Goal: Use online tool/utility: Utilize a website feature to perform a specific function

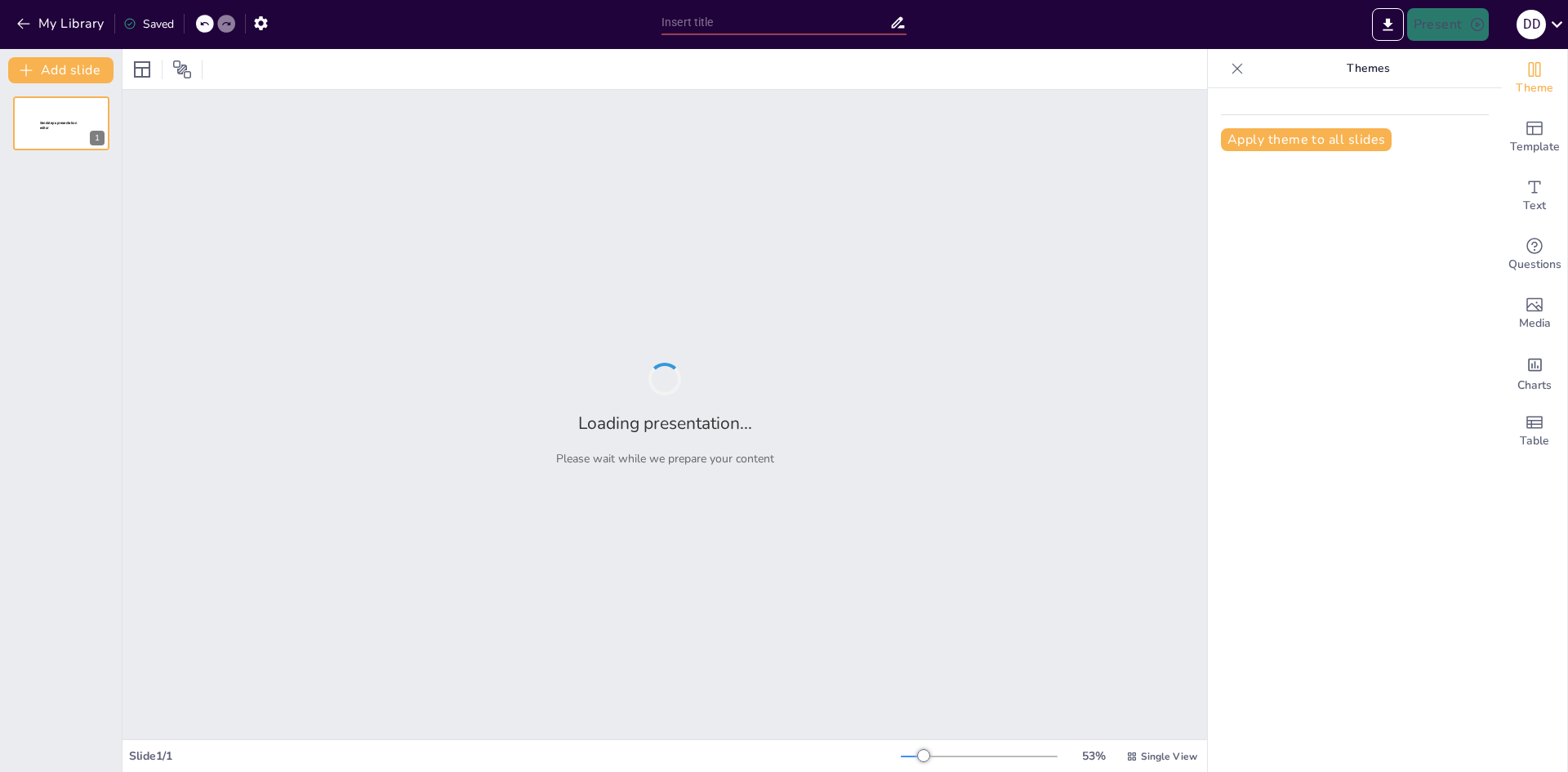
type input "Condiciones de Superficie y Entorno para la Operación Eficiente de AGVs"
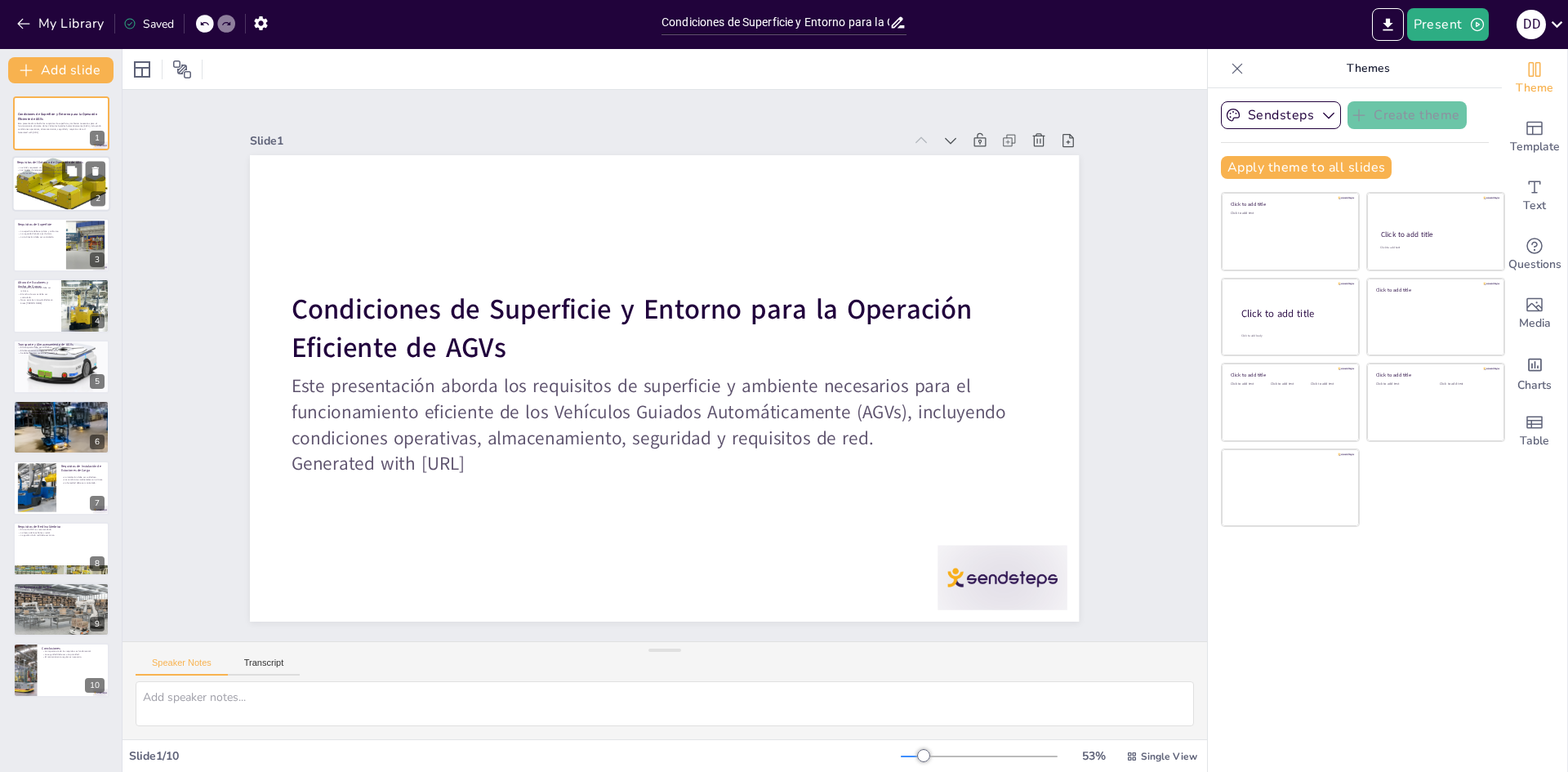
click at [47, 184] on div at bounding box center [61, 183] width 98 height 98
type textarea "Es crucial que los AGVs operen en un ambiente controlado para garantizar su fun…"
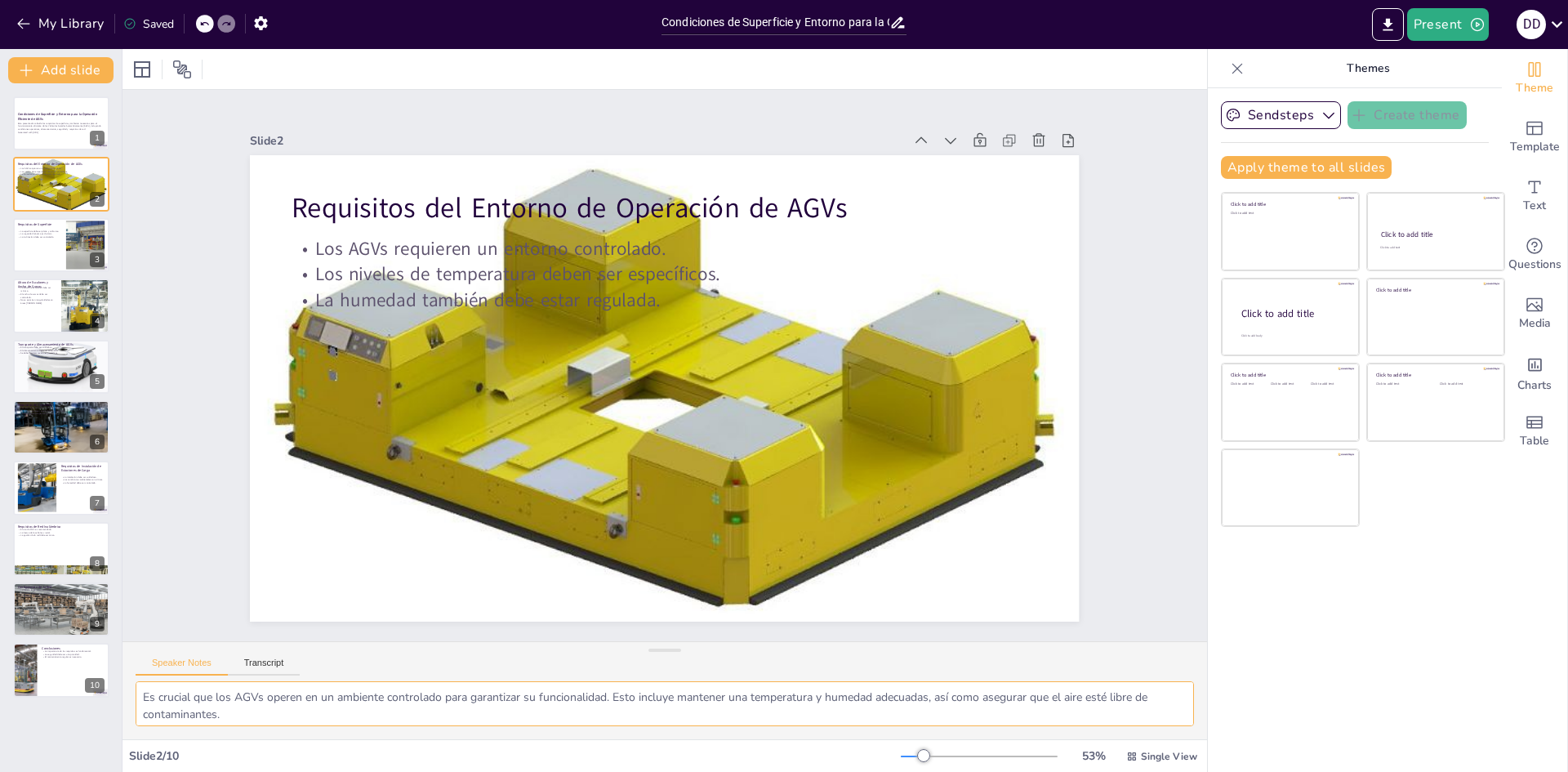
scroll to position [38, 0]
drag, startPoint x: 148, startPoint y: 695, endPoint x: 1092, endPoint y: 739, distance: 945.0
click at [1092, 739] on div "Es crucial que los AGVs operen en un ambiente controlado para garantizar su fun…" at bounding box center [665, 711] width 1085 height 58
click at [236, 704] on textarea "Es crucial que los AGVs operen en un ambiente controlado para garantizar su fun…" at bounding box center [665, 704] width 1059 height 45
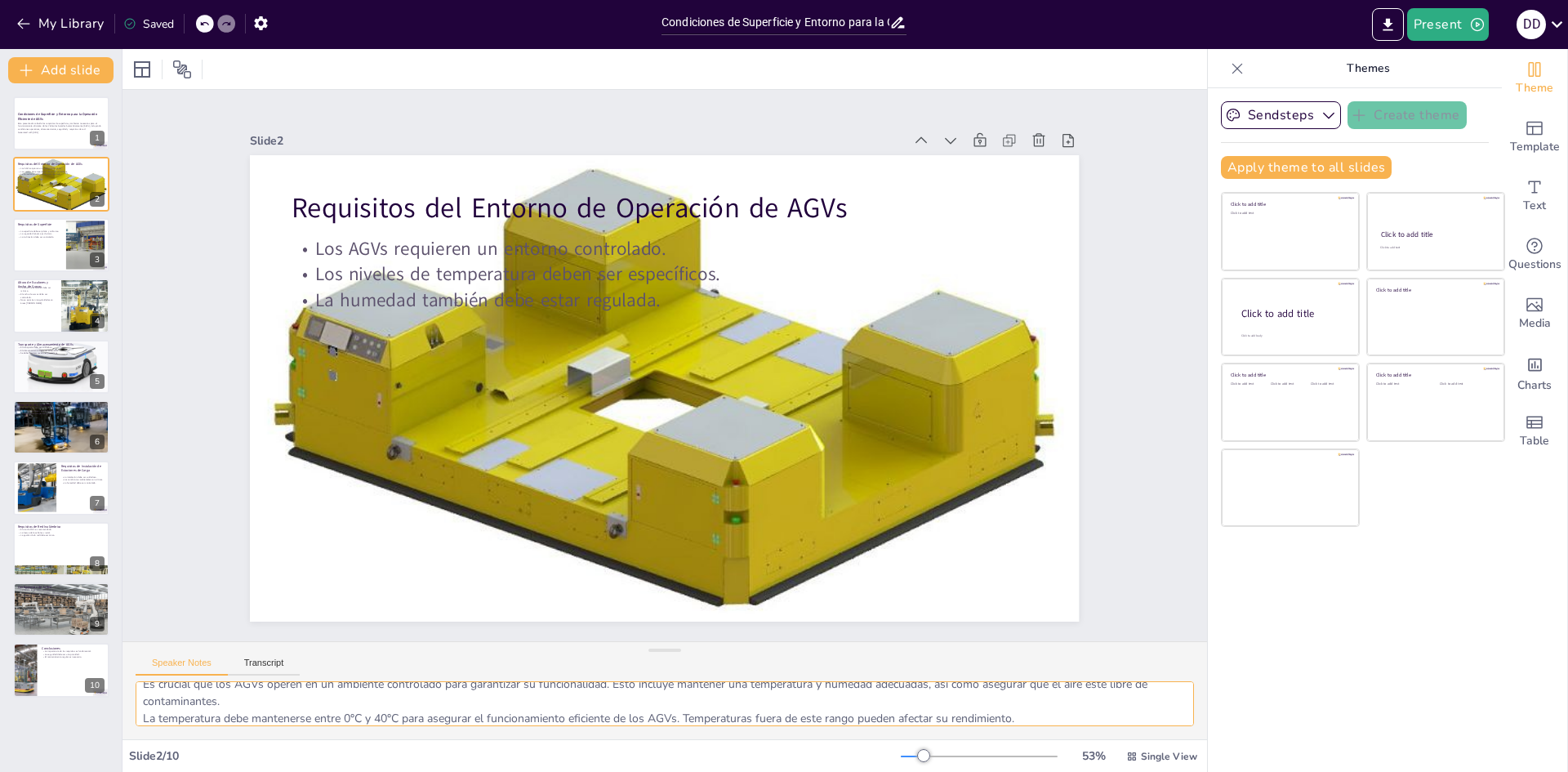
scroll to position [0, 0]
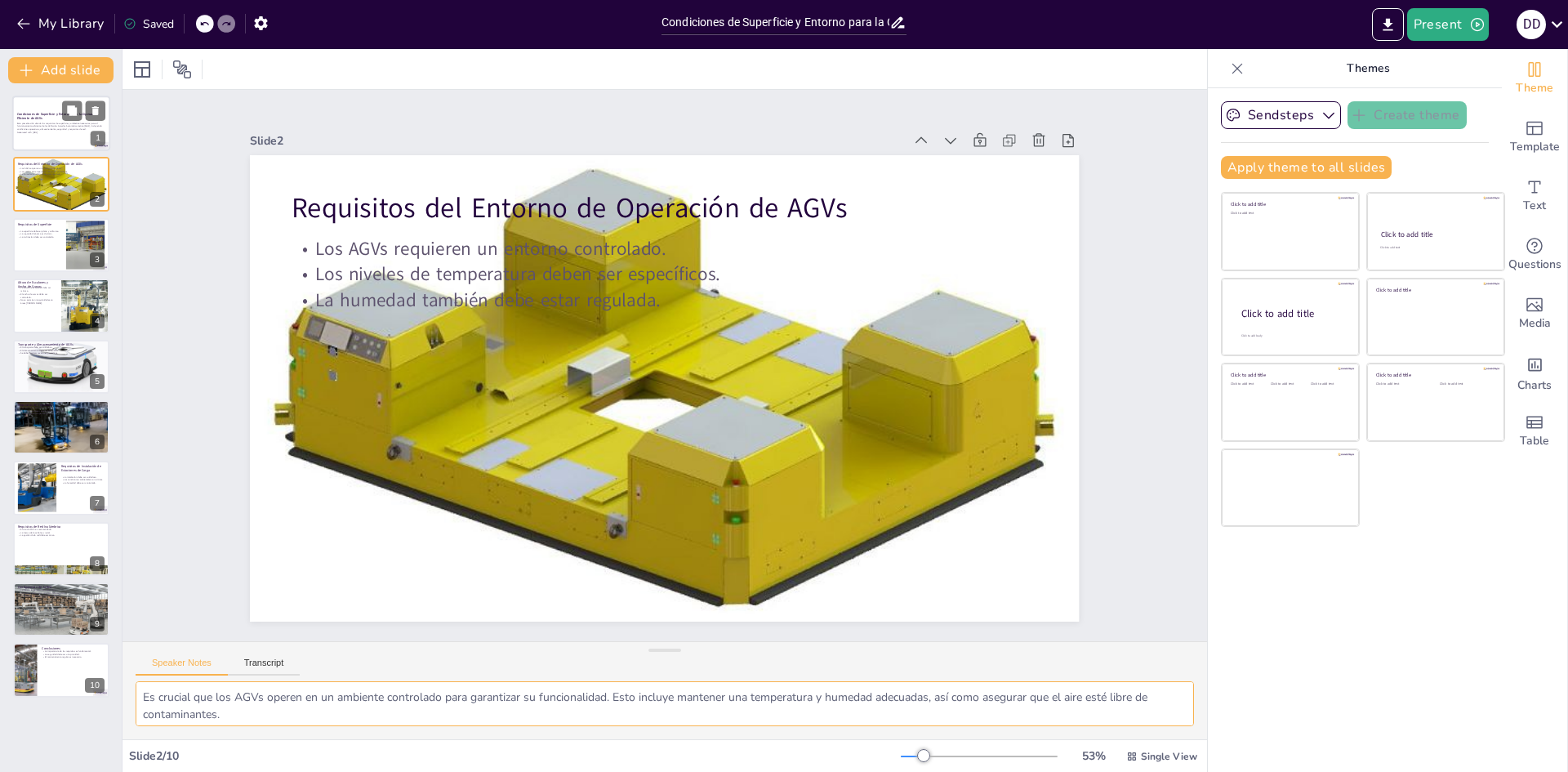
click at [44, 125] on p "Este presentación aborda los requisitos de superficie y ambiente necesarios par…" at bounding box center [61, 126] width 88 height 9
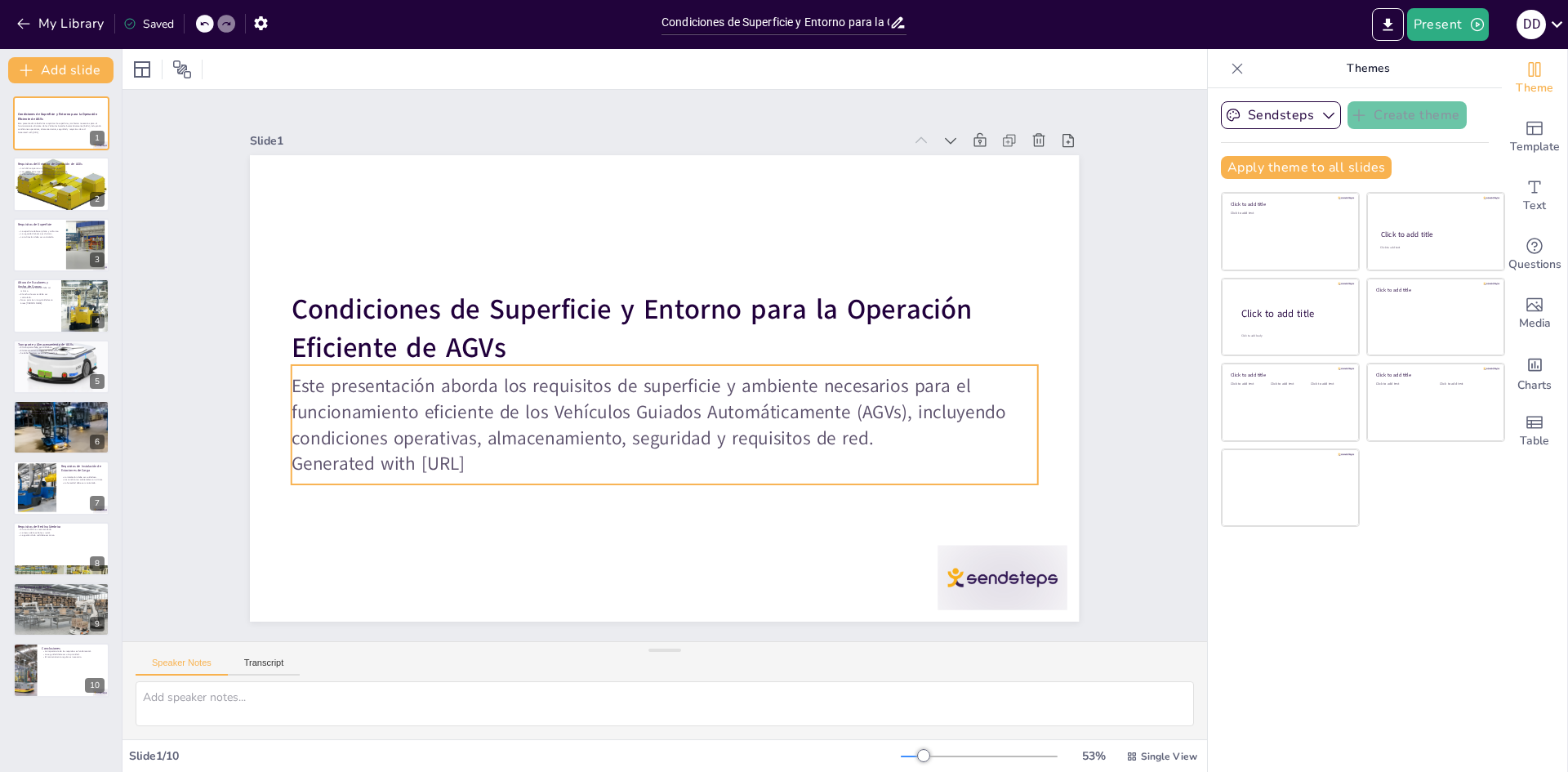
click at [426, 396] on p "Este presentación aborda los requisitos de superficie y ambiente necesarios par…" at bounding box center [669, 319] width 750 height 154
click at [47, 189] on div at bounding box center [61, 183] width 98 height 98
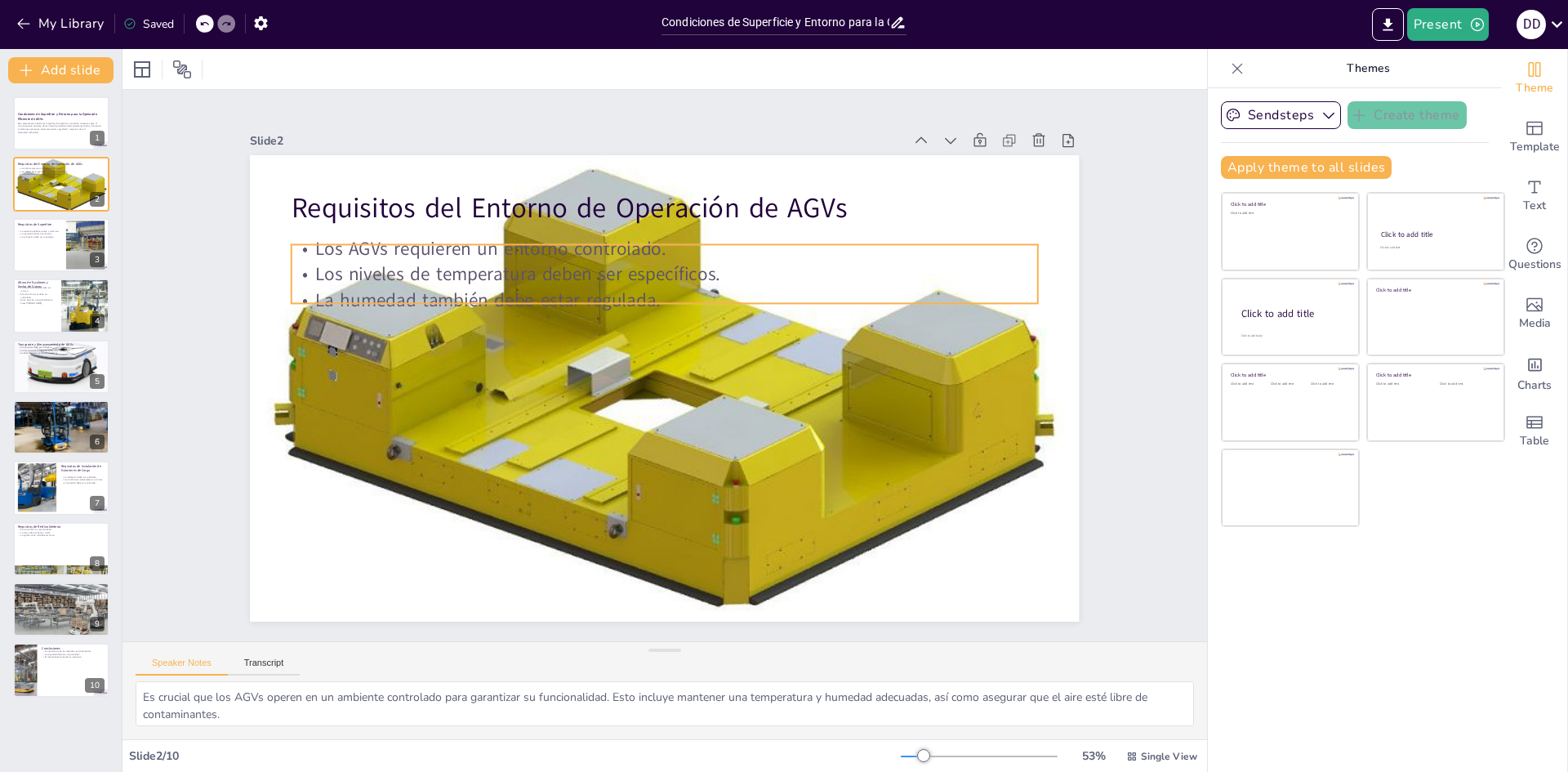
click at [497, 241] on p "Los AGVs requieren un entorno controlado." at bounding box center [548, 353] width 104 height 745
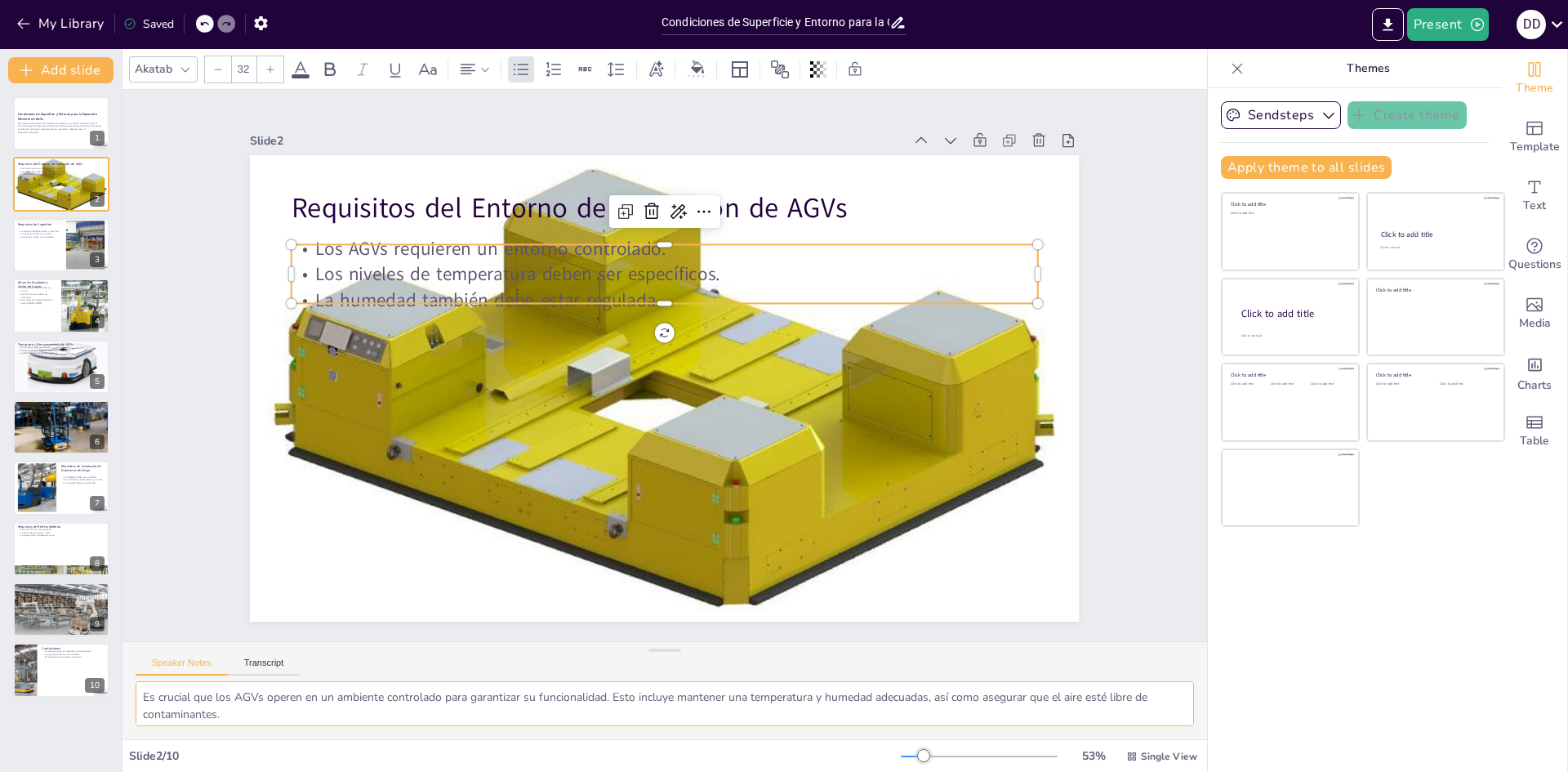
scroll to position [38, 0]
drag, startPoint x: 141, startPoint y: 692, endPoint x: 1398, endPoint y: 810, distance: 1262.5
click at [1398, 772] on html "My Library Saved Condiciones de Superficie y Entorno para la Operación Eficient…" at bounding box center [784, 386] width 1568 height 772
click at [44, 248] on div at bounding box center [61, 245] width 98 height 55
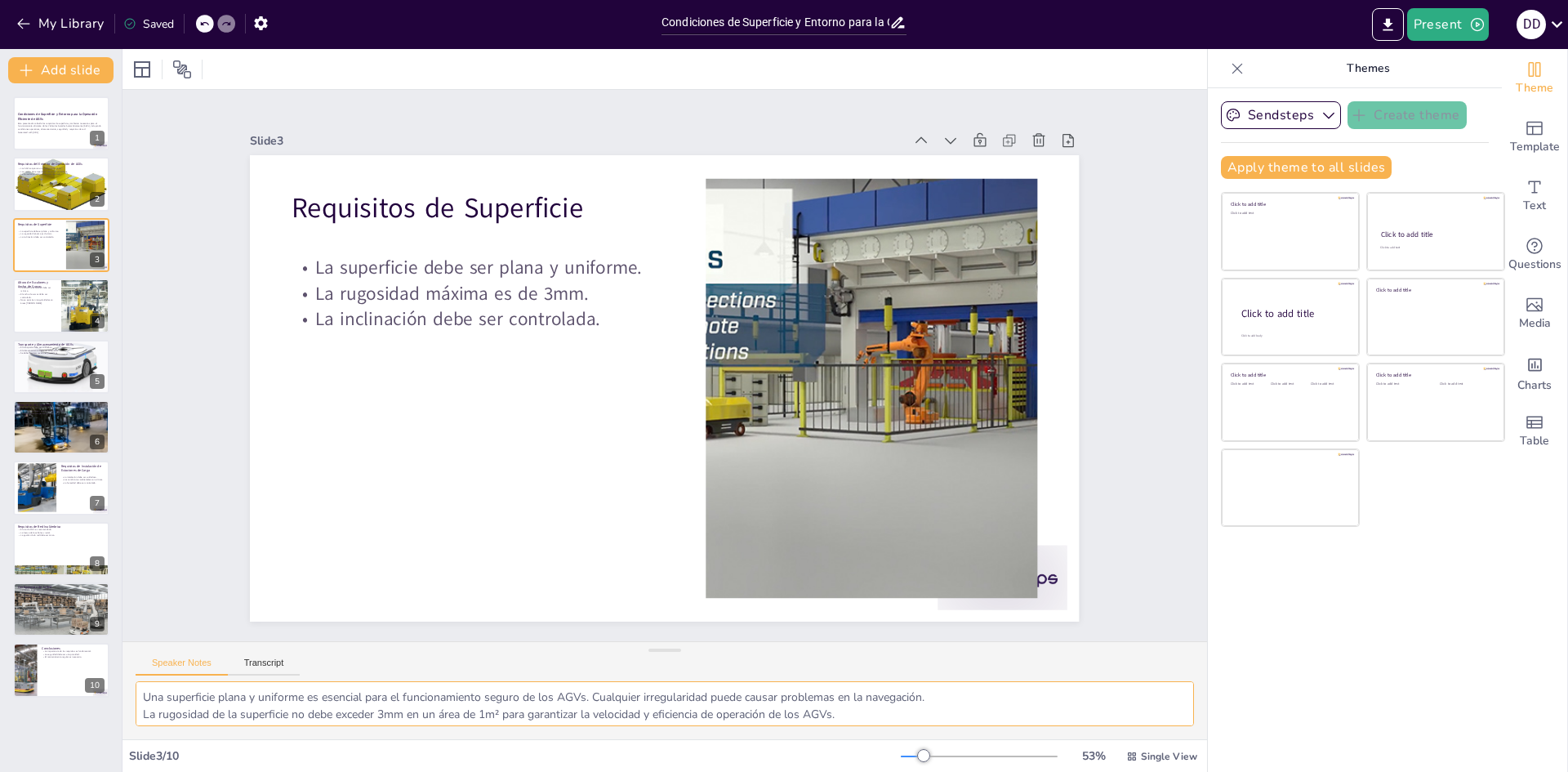
scroll to position [21, 0]
drag, startPoint x: 144, startPoint y: 695, endPoint x: 1055, endPoint y: 757, distance: 913.1
click at [1055, 757] on div "Slide 1 Condiciones de Superficie y Entorno para la Operación Eficiente de AGVs…" at bounding box center [665, 410] width 1085 height 723
click at [69, 304] on div at bounding box center [86, 305] width 84 height 55
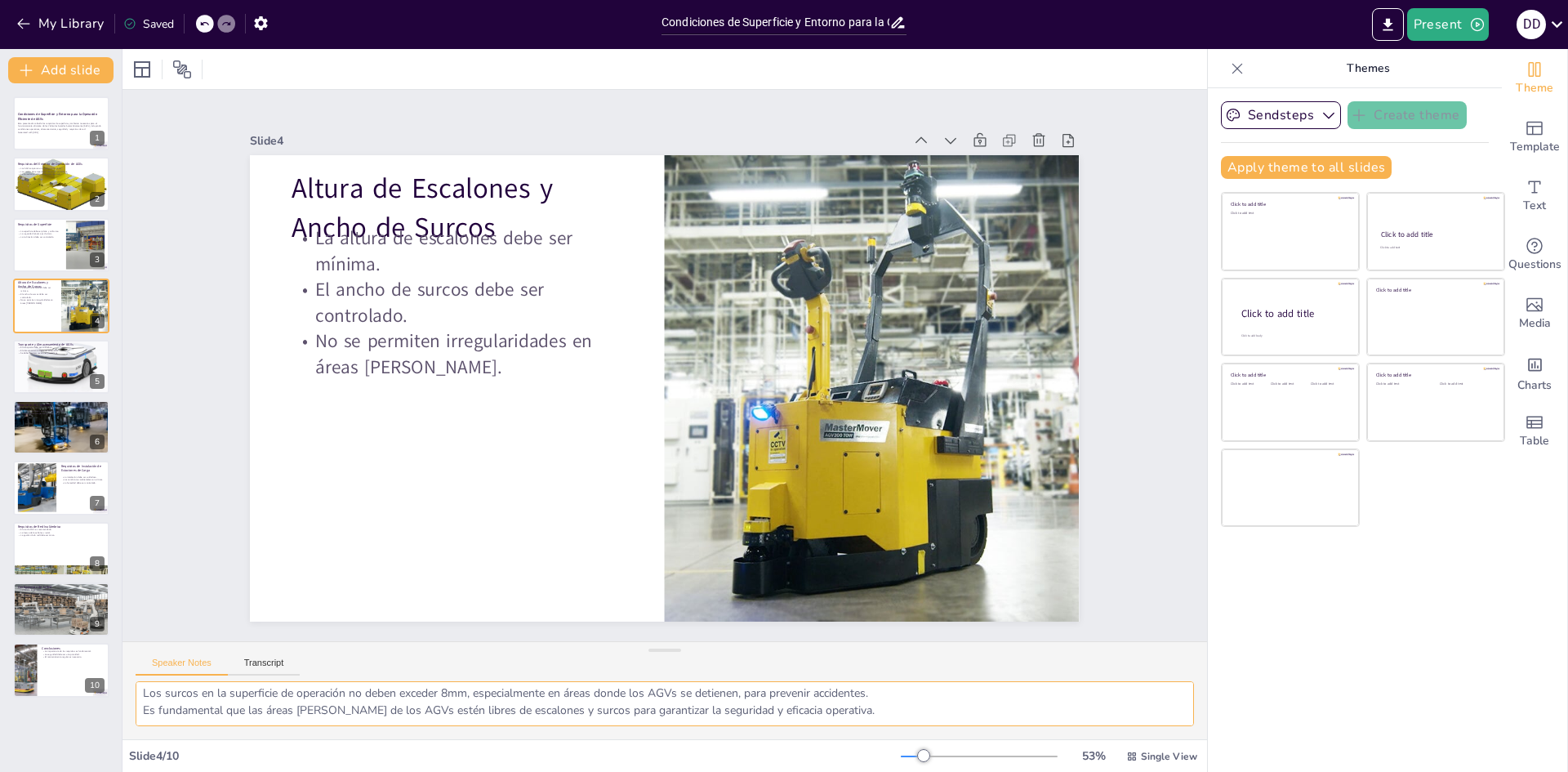
scroll to position [0, 0]
drag, startPoint x: 858, startPoint y: 712, endPoint x: 4, endPoint y: 639, distance: 857.1
click at [4, 639] on div "Document fonts Akatab Recently used Akatab Popular fonts Lato Montserrat Open S…" at bounding box center [784, 410] width 1568 height 723
click at [52, 246] on div at bounding box center [61, 245] width 98 height 55
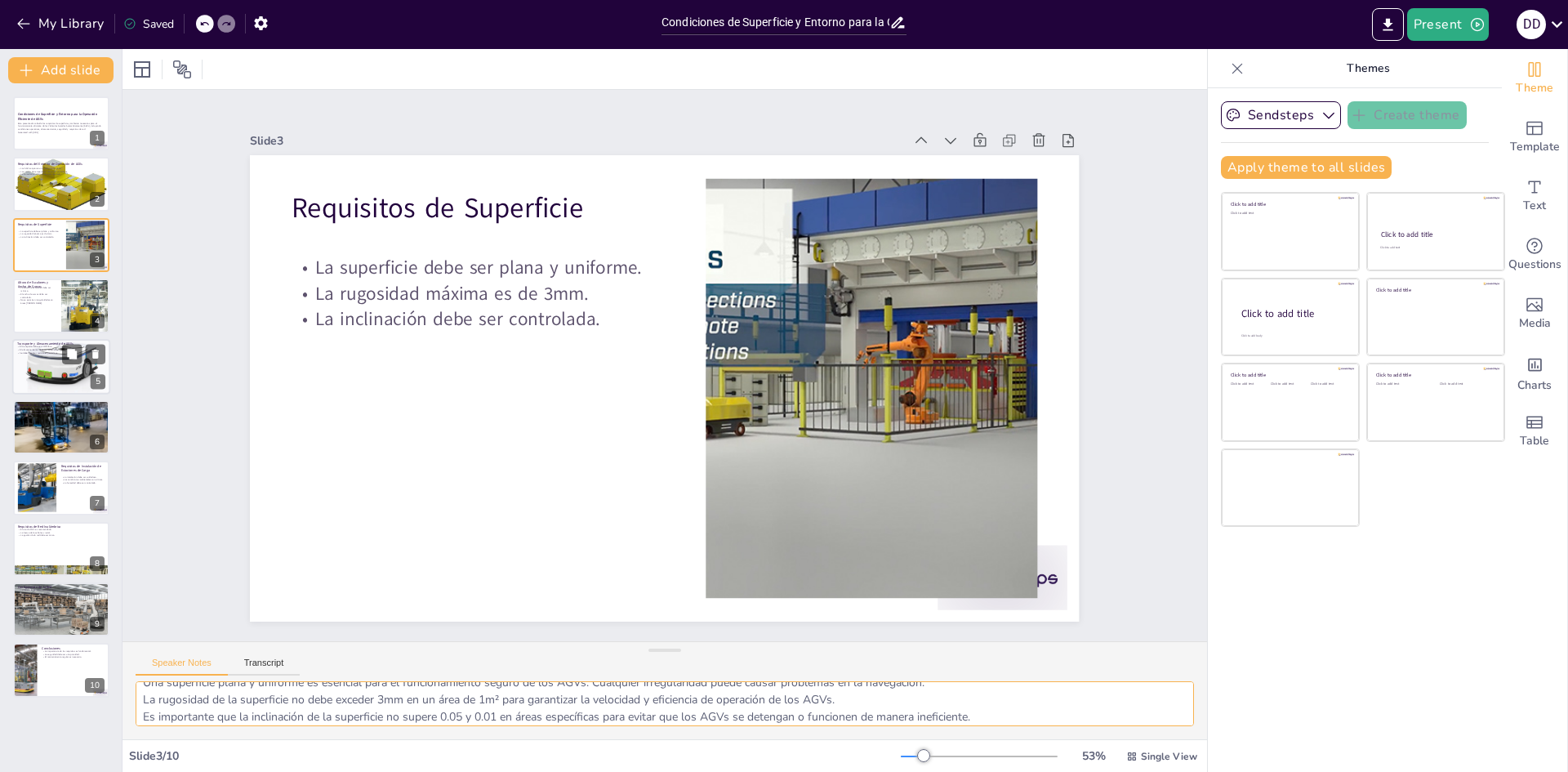
scroll to position [21, 0]
click at [45, 308] on div at bounding box center [61, 305] width 98 height 55
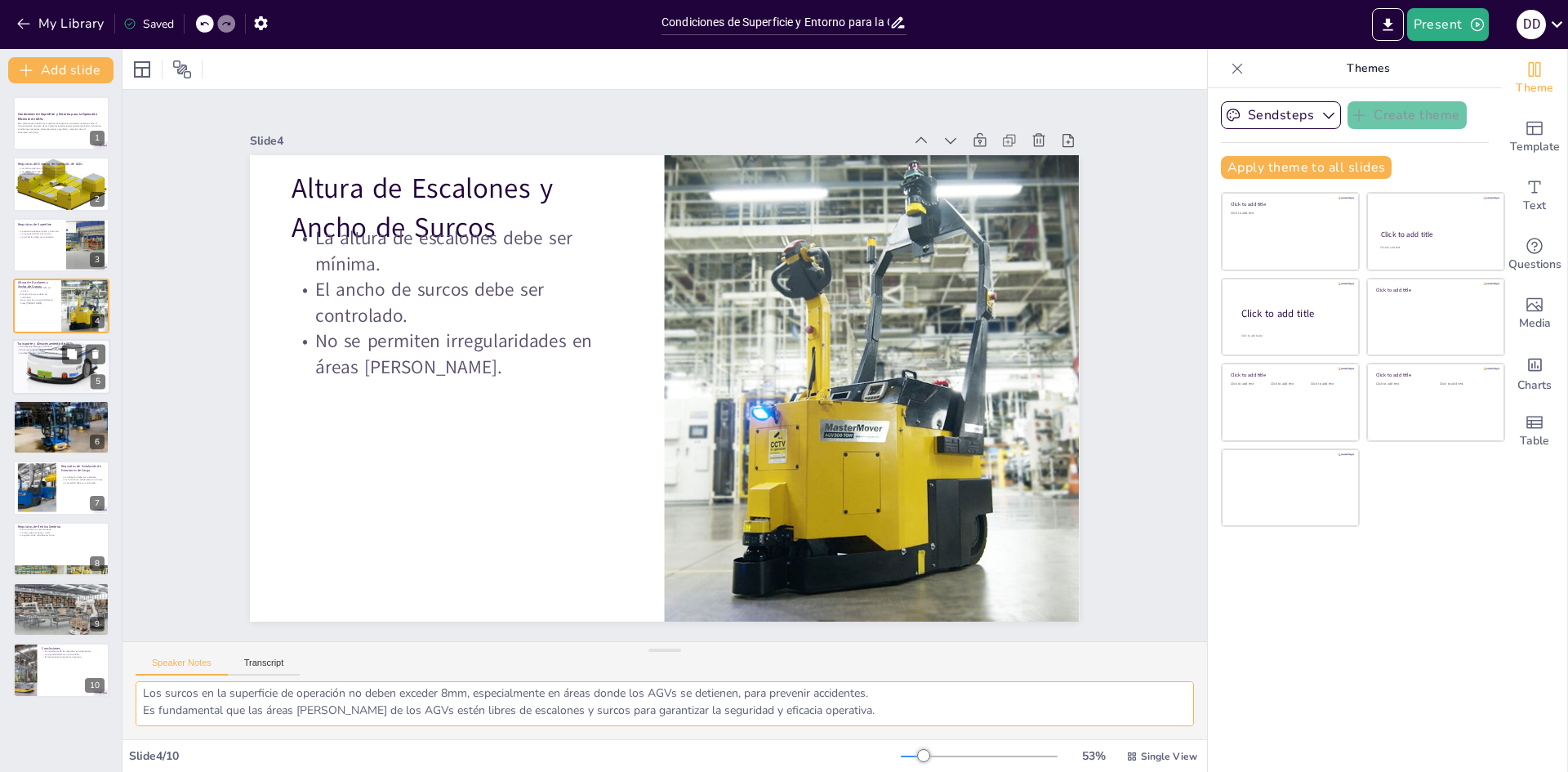
click at [42, 373] on div at bounding box center [61, 366] width 98 height 65
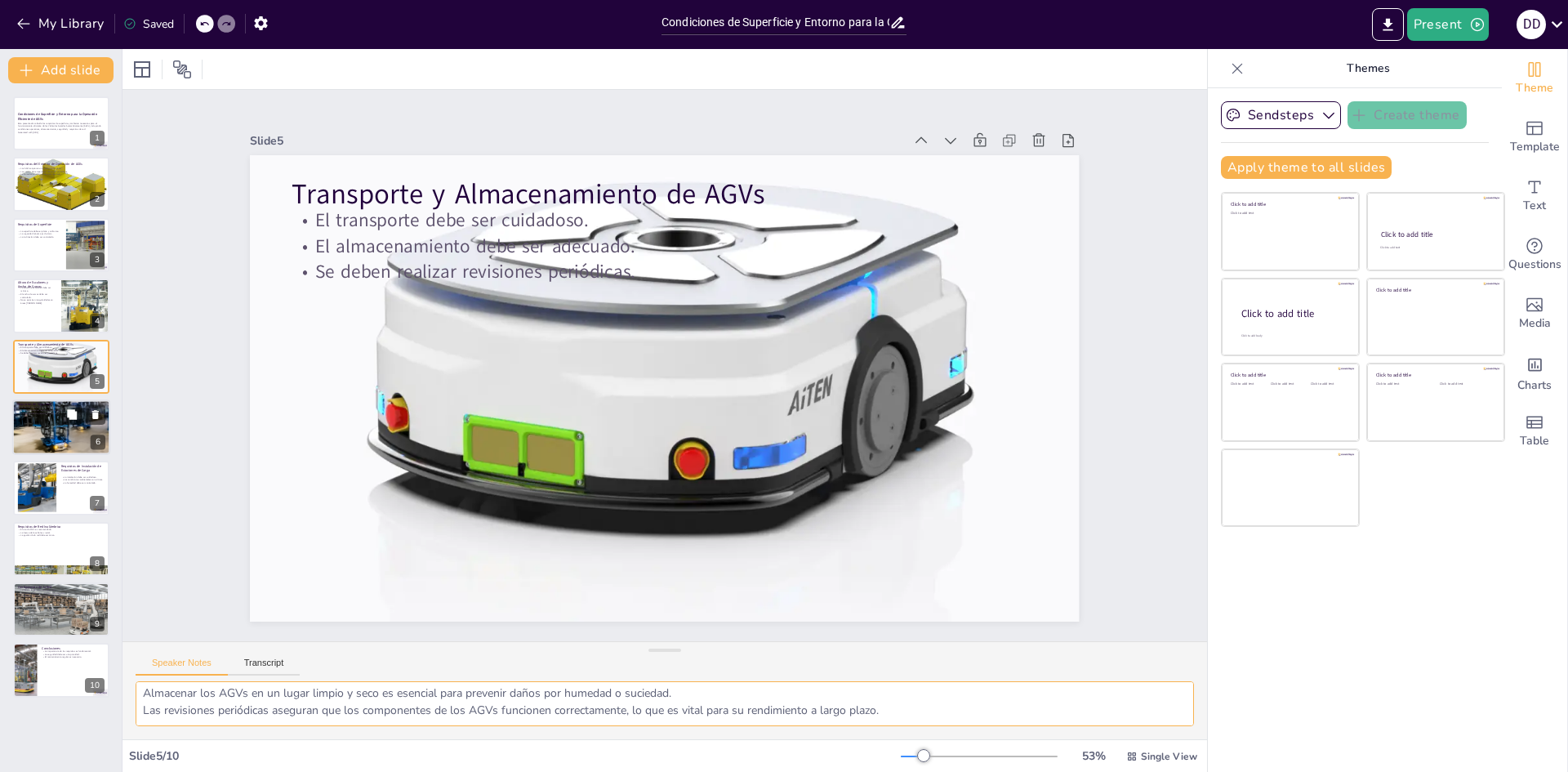
click at [52, 423] on div at bounding box center [61, 427] width 98 height 123
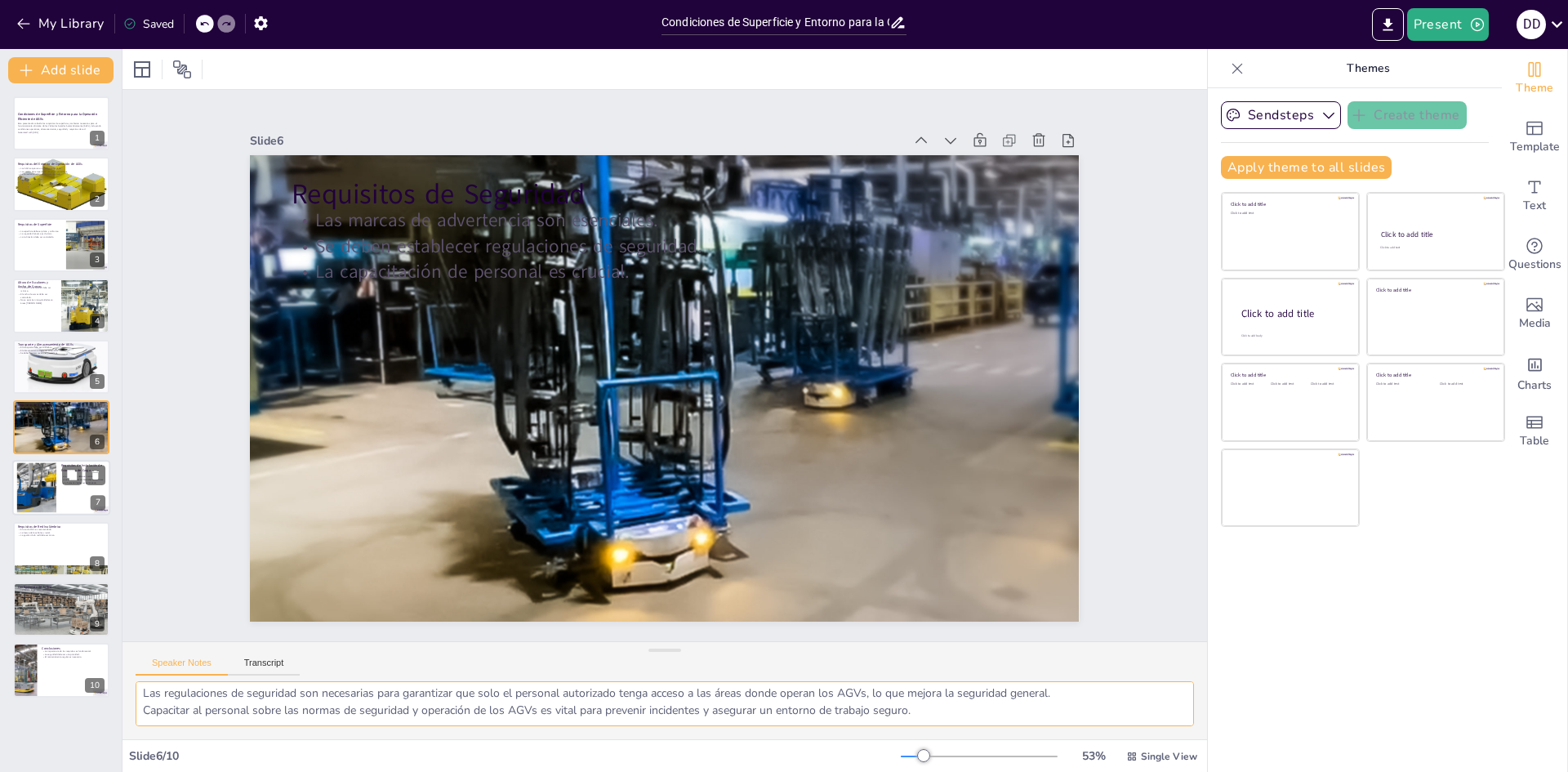
click at [53, 481] on div at bounding box center [36, 488] width 75 height 50
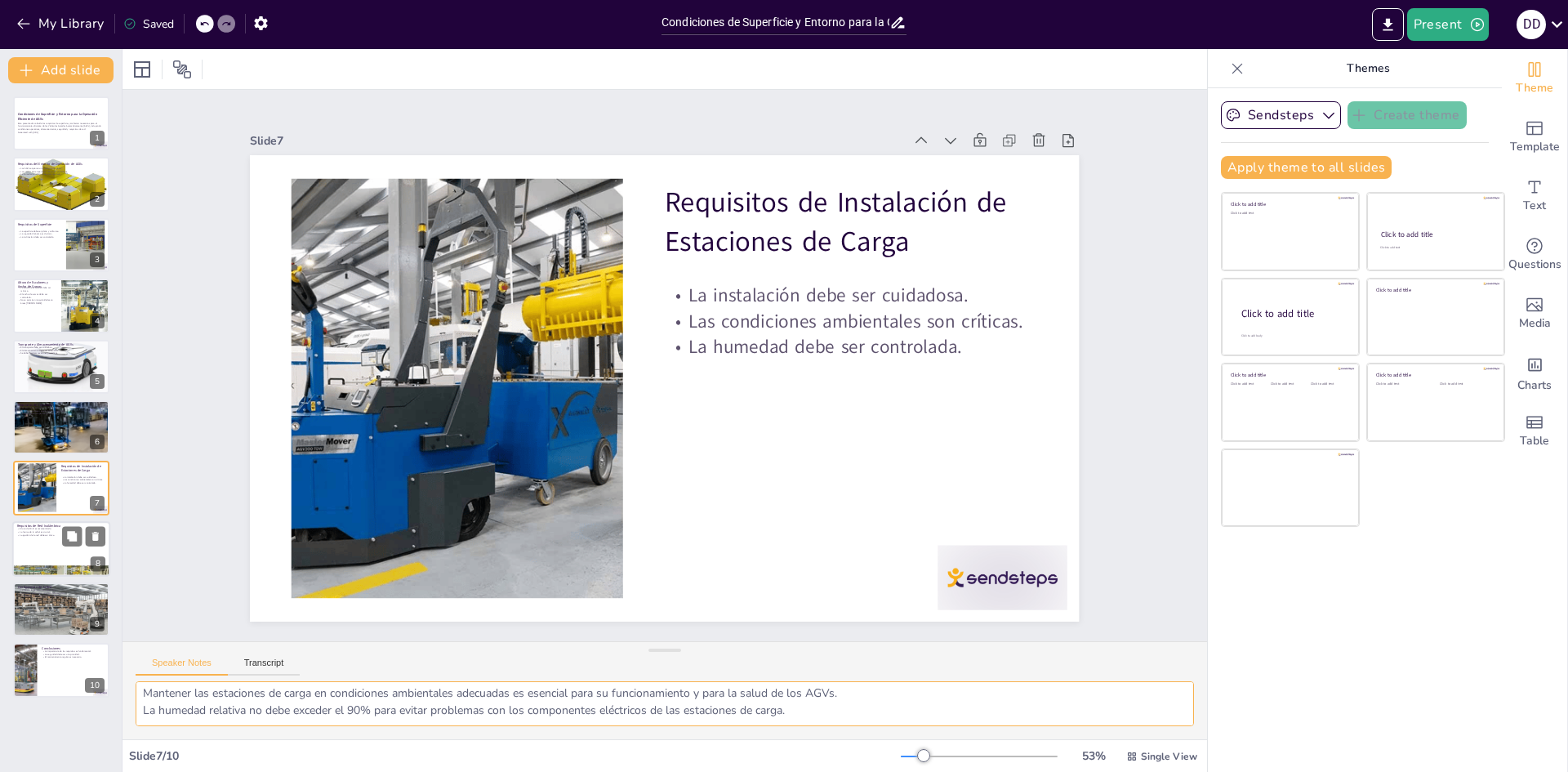
click at [55, 545] on div at bounding box center [61, 549] width 98 height 55
type textarea "Utilizar Wi-Fi de 2.4G o 5G garantiza una comunicación efectiva entre los AGVs …"
